Goal: Task Accomplishment & Management: Complete application form

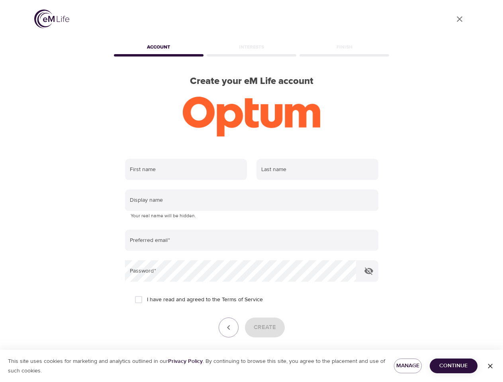
click at [186, 170] on input "text" at bounding box center [186, 169] width 122 height 21
click at [317, 170] on input "text" at bounding box center [317, 169] width 122 height 21
click at [252, 200] on input "text" at bounding box center [251, 200] width 253 height 21
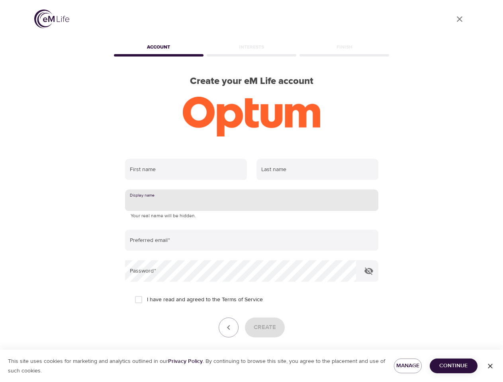
click at [252, 240] on input "email" at bounding box center [251, 240] width 253 height 21
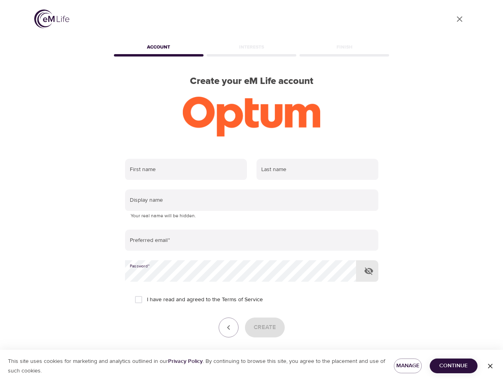
click at [369, 271] on icon "button" at bounding box center [369, 271] width 10 height 10
click at [229, 328] on icon "button" at bounding box center [229, 328] width 10 height 10
click at [264, 328] on div "Create" at bounding box center [251, 328] width 253 height 20
click at [408, 366] on span "Manage" at bounding box center [407, 366] width 15 height 10
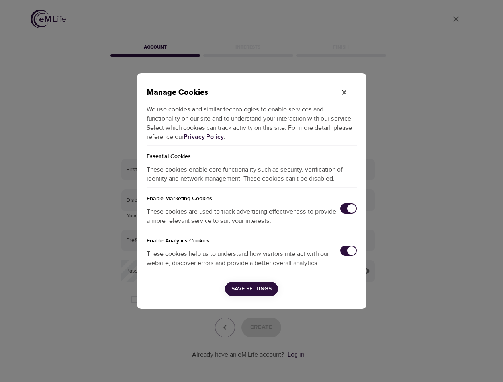
click at [453, 366] on div "Manage Cookies We use cookies and similar technologies to enable services and f…" at bounding box center [251, 191] width 503 height 382
